Goal: Information Seeking & Learning: Check status

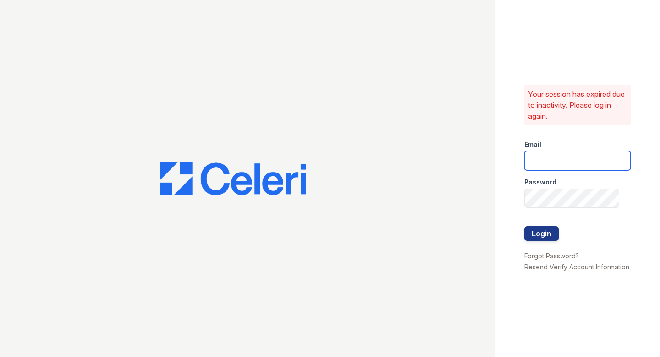
click at [586, 163] on input "email" at bounding box center [577, 160] width 106 height 19
type input "shiv@auranewyork.com"
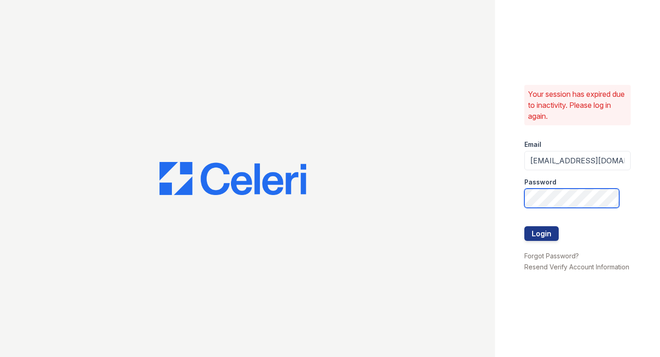
click at [524, 226] on button "Login" at bounding box center [541, 233] width 34 height 15
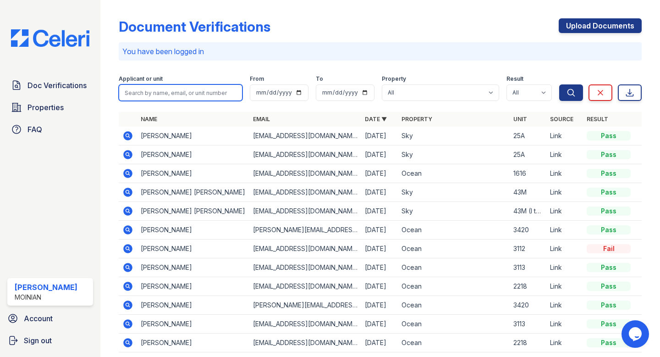
click at [157, 93] on input "search" at bounding box center [181, 92] width 124 height 16
type input "Mary Jeffery"
click at [559, 84] on button "Search" at bounding box center [571, 92] width 24 height 16
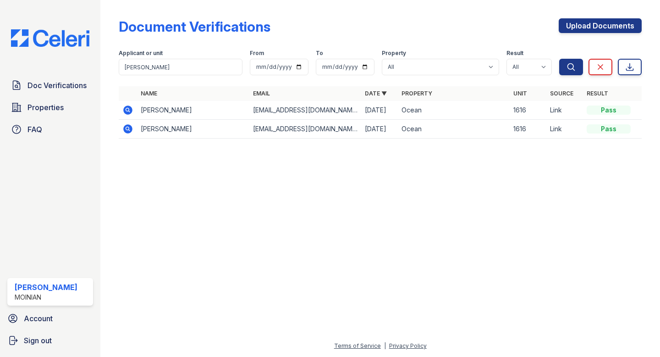
click at [129, 129] on icon at bounding box center [127, 128] width 11 height 11
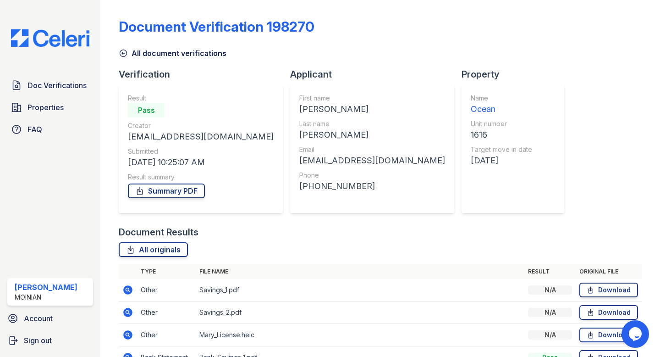
click at [121, 47] on div "All document verifications" at bounding box center [380, 50] width 523 height 16
click at [121, 51] on icon at bounding box center [123, 53] width 9 height 9
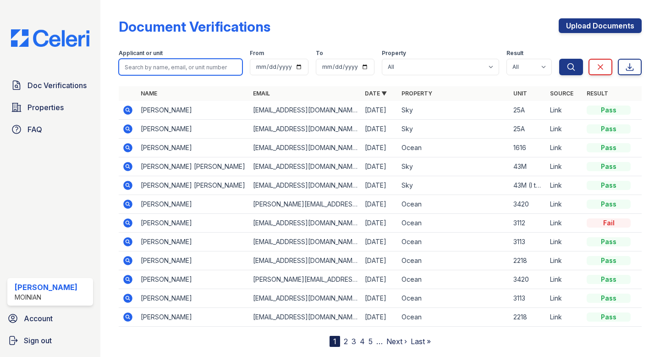
click at [155, 67] on input "search" at bounding box center [181, 67] width 124 height 16
type input "[PERSON_NAME]"
click at [559, 59] on button "Search" at bounding box center [571, 67] width 24 height 16
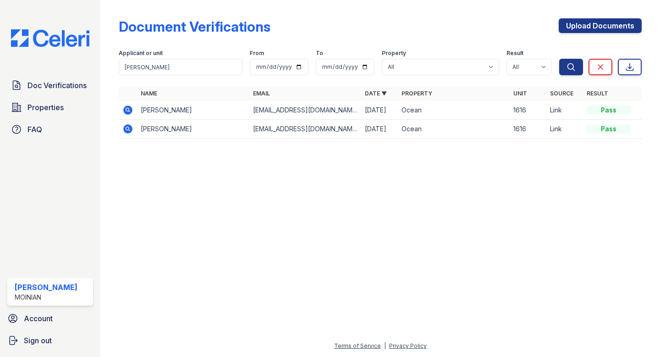
click at [130, 106] on icon at bounding box center [128, 109] width 9 height 9
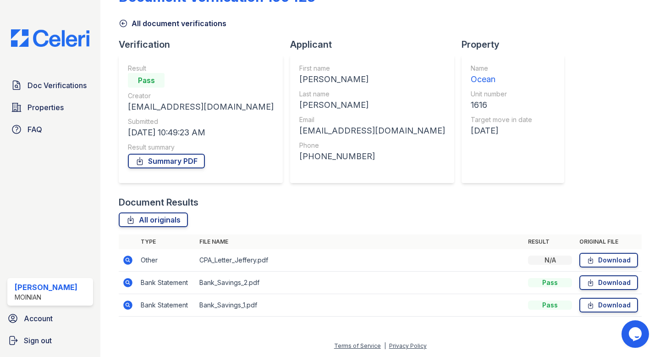
click at [132, 260] on icon at bounding box center [128, 259] width 9 height 9
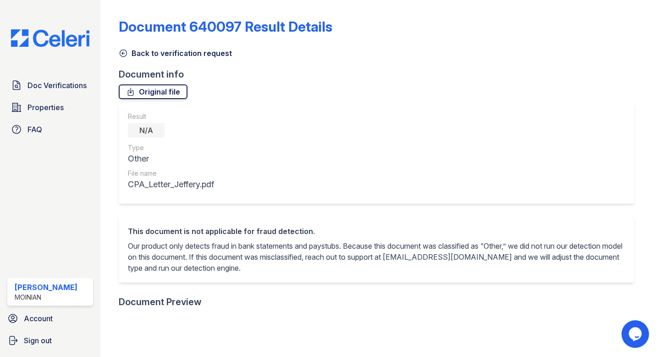
click at [140, 90] on link "Original file" at bounding box center [153, 91] width 69 height 15
